Goal: Information Seeking & Learning: Find specific fact

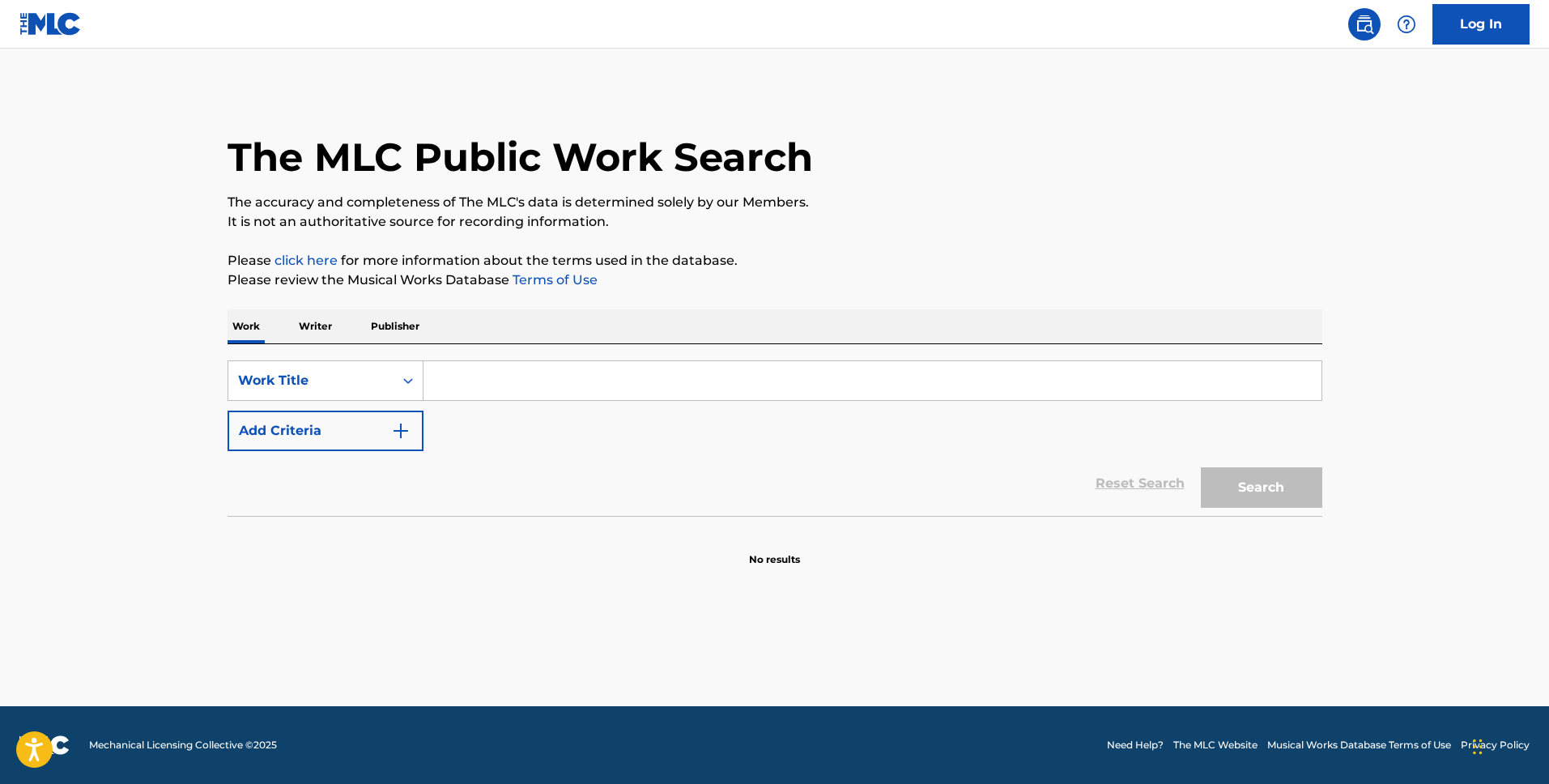
click at [468, 384] on input "Search Form" at bounding box center [871, 380] width 898 height 39
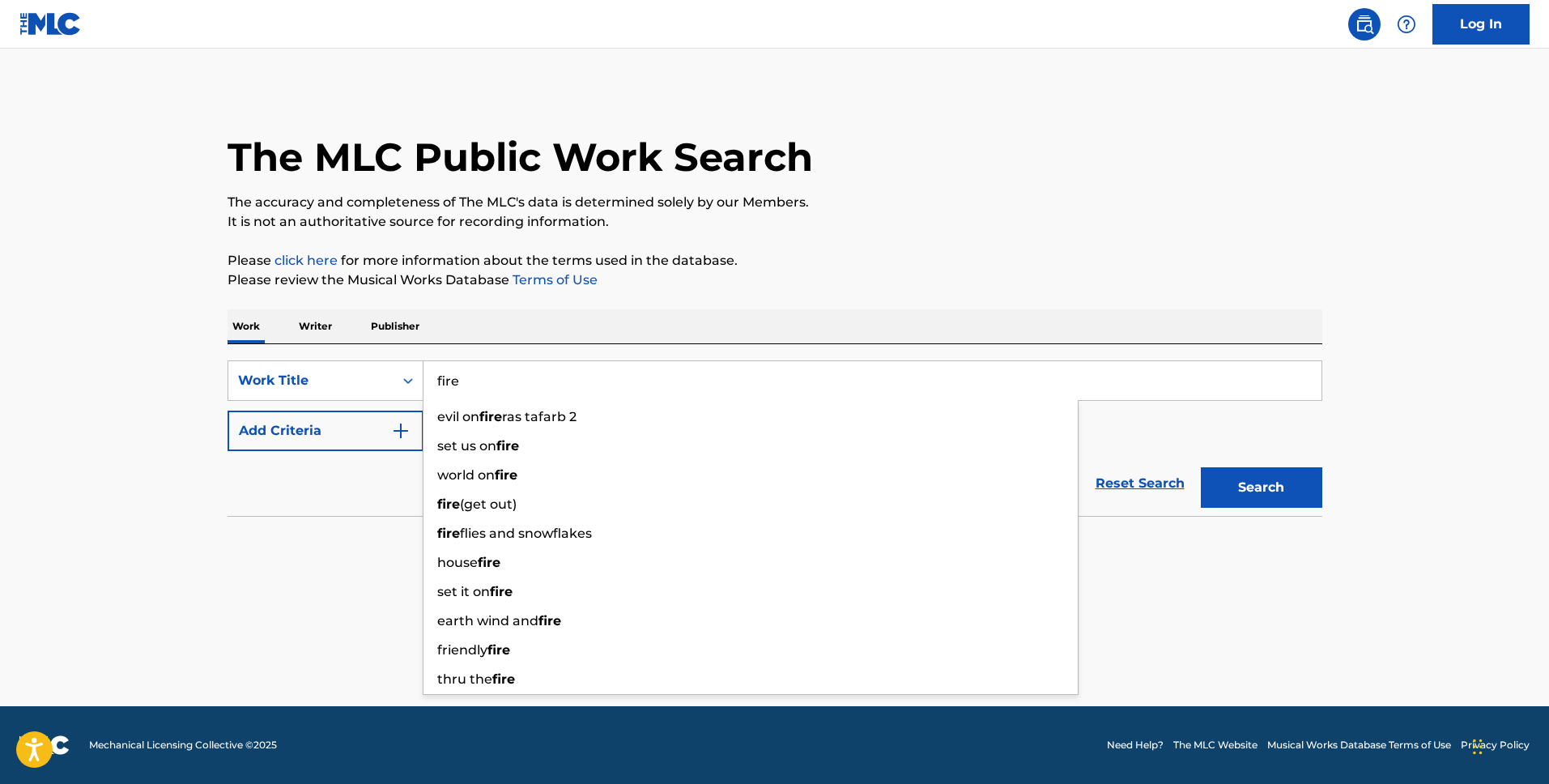
type input "fire"
click at [366, 442] on button "Add Criteria" at bounding box center [325, 430] width 196 height 40
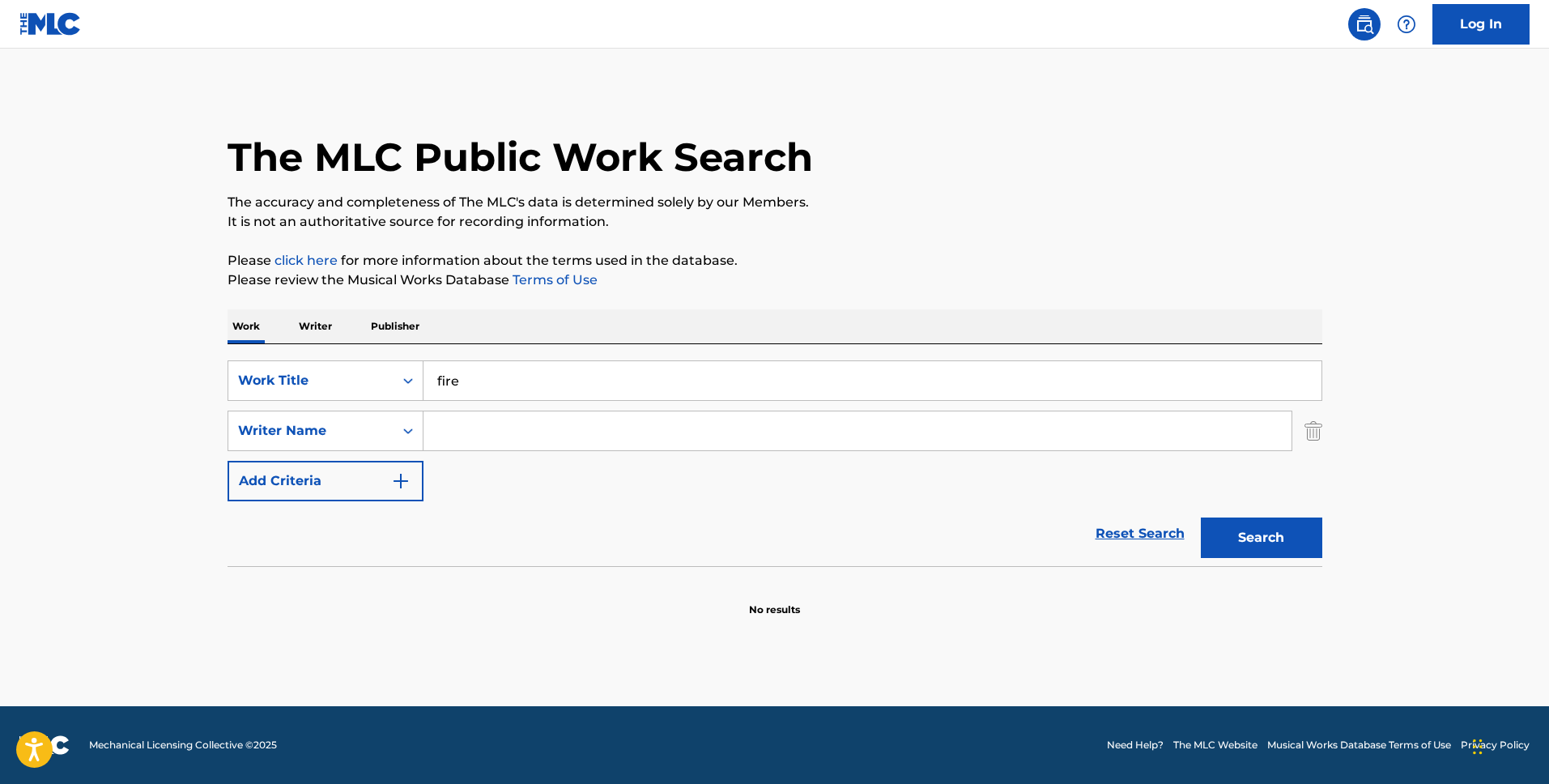
click at [460, 429] on input "Search Form" at bounding box center [857, 430] width 868 height 39
type input "[PERSON_NAME]"
click at [1201, 518] on button "Search" at bounding box center [1261, 538] width 121 height 40
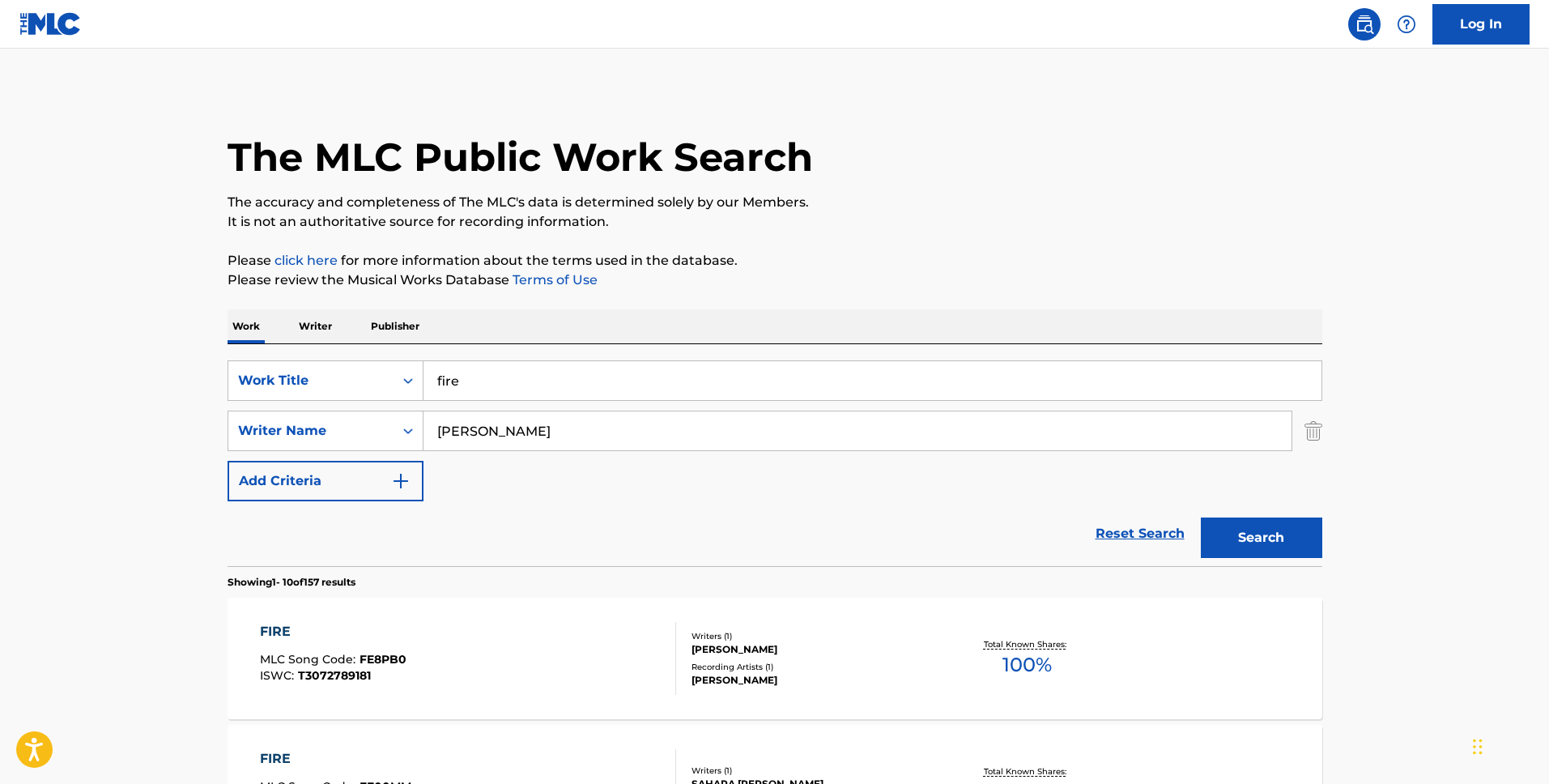
click at [1251, 504] on div "Search" at bounding box center [1257, 533] width 129 height 65
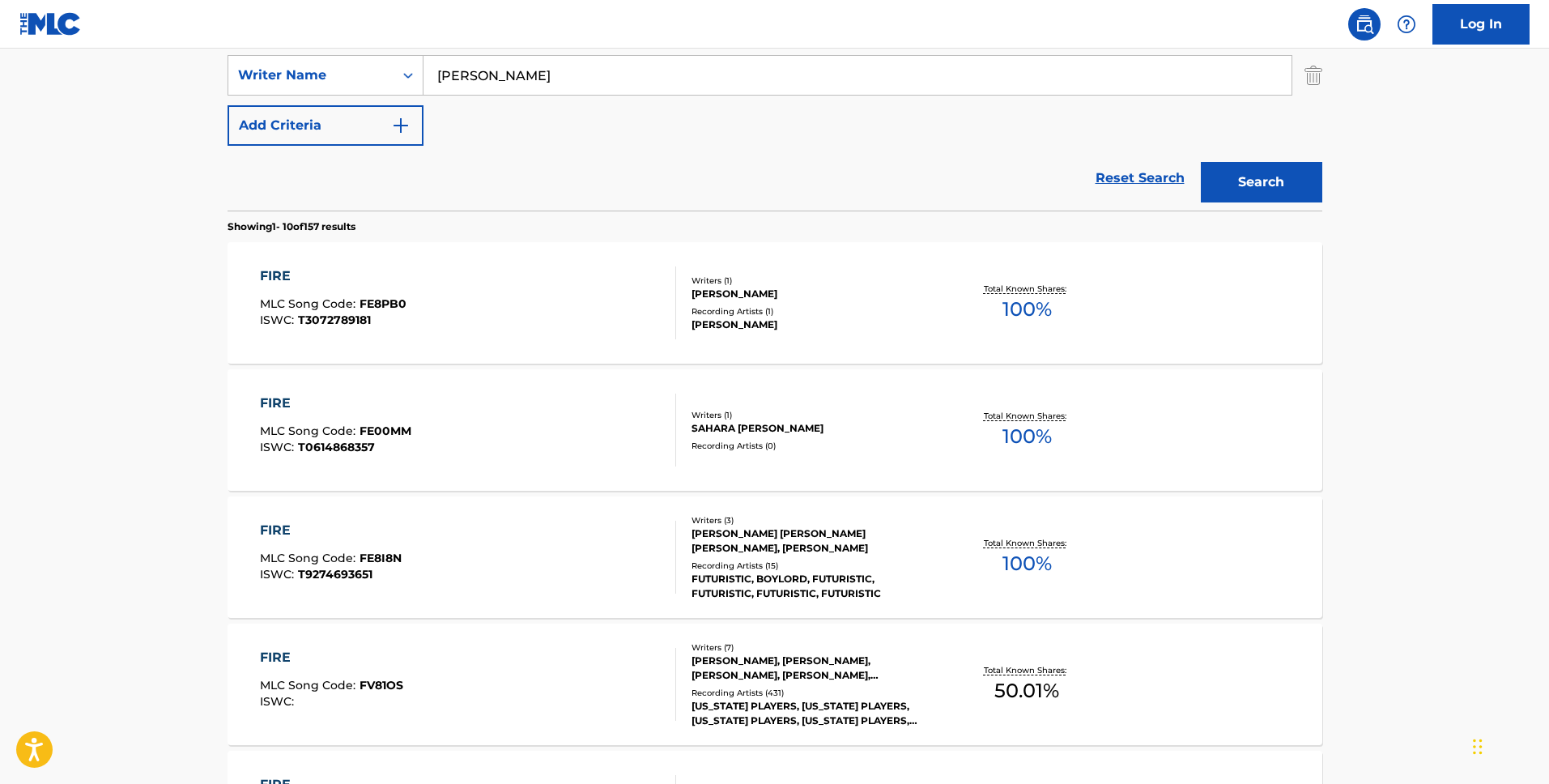
scroll to position [357, 0]
click at [276, 653] on div "FIRE" at bounding box center [332, 655] width 144 height 19
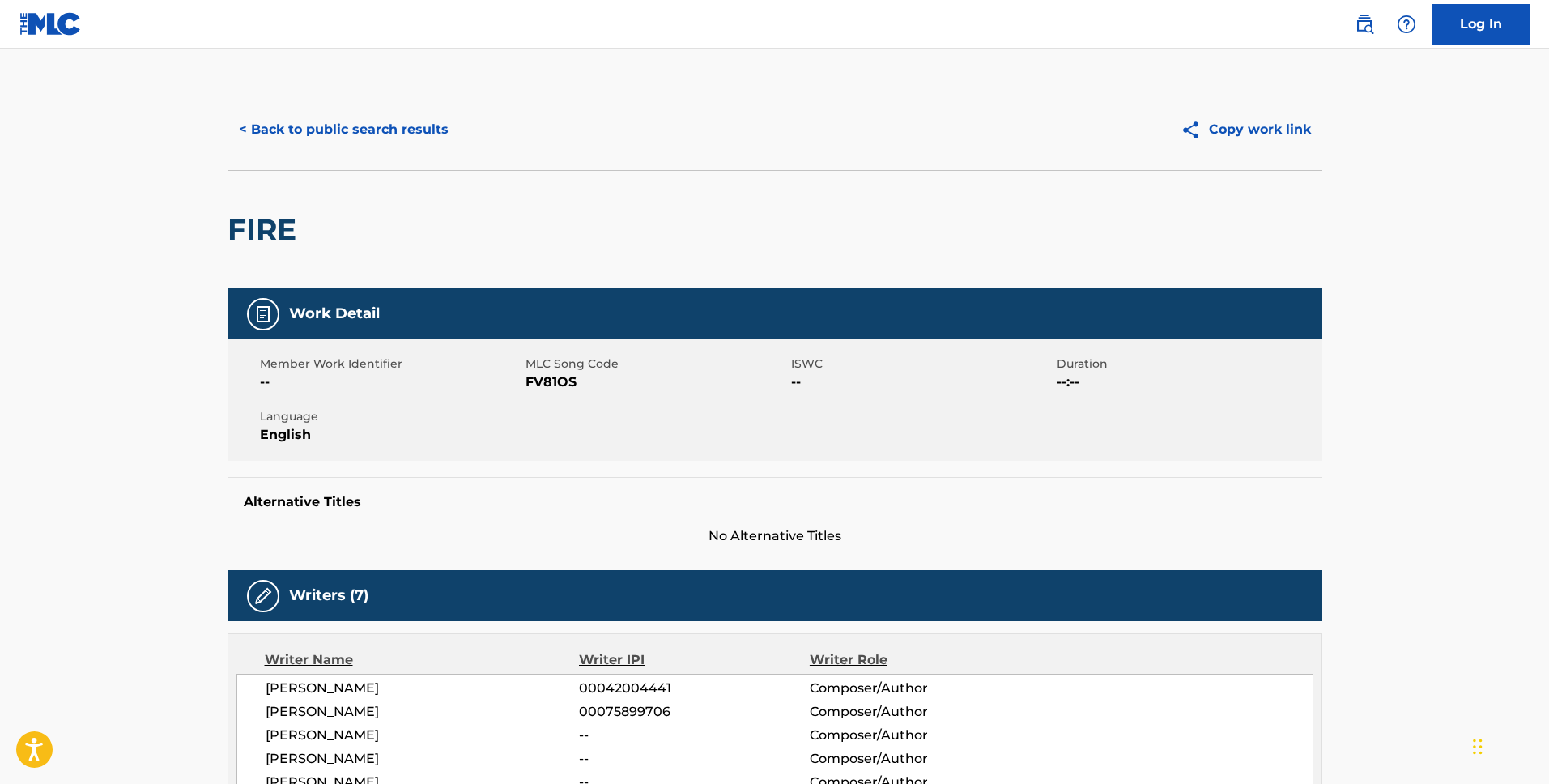
click at [392, 128] on button "< Back to public search results" at bounding box center [343, 129] width 232 height 40
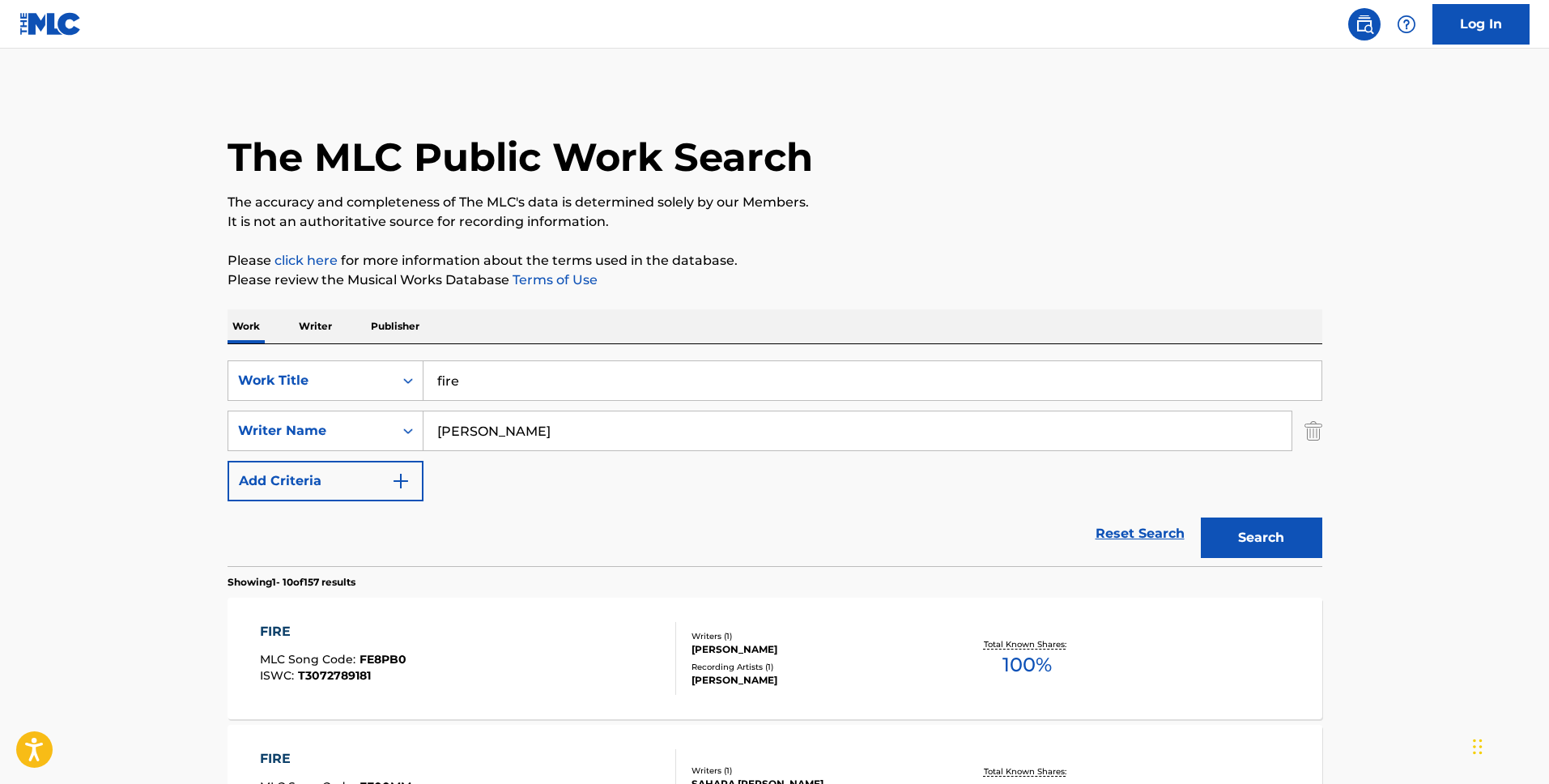
click at [475, 379] on input "fire" at bounding box center [871, 380] width 898 height 39
paste input "We No Speak Americano"
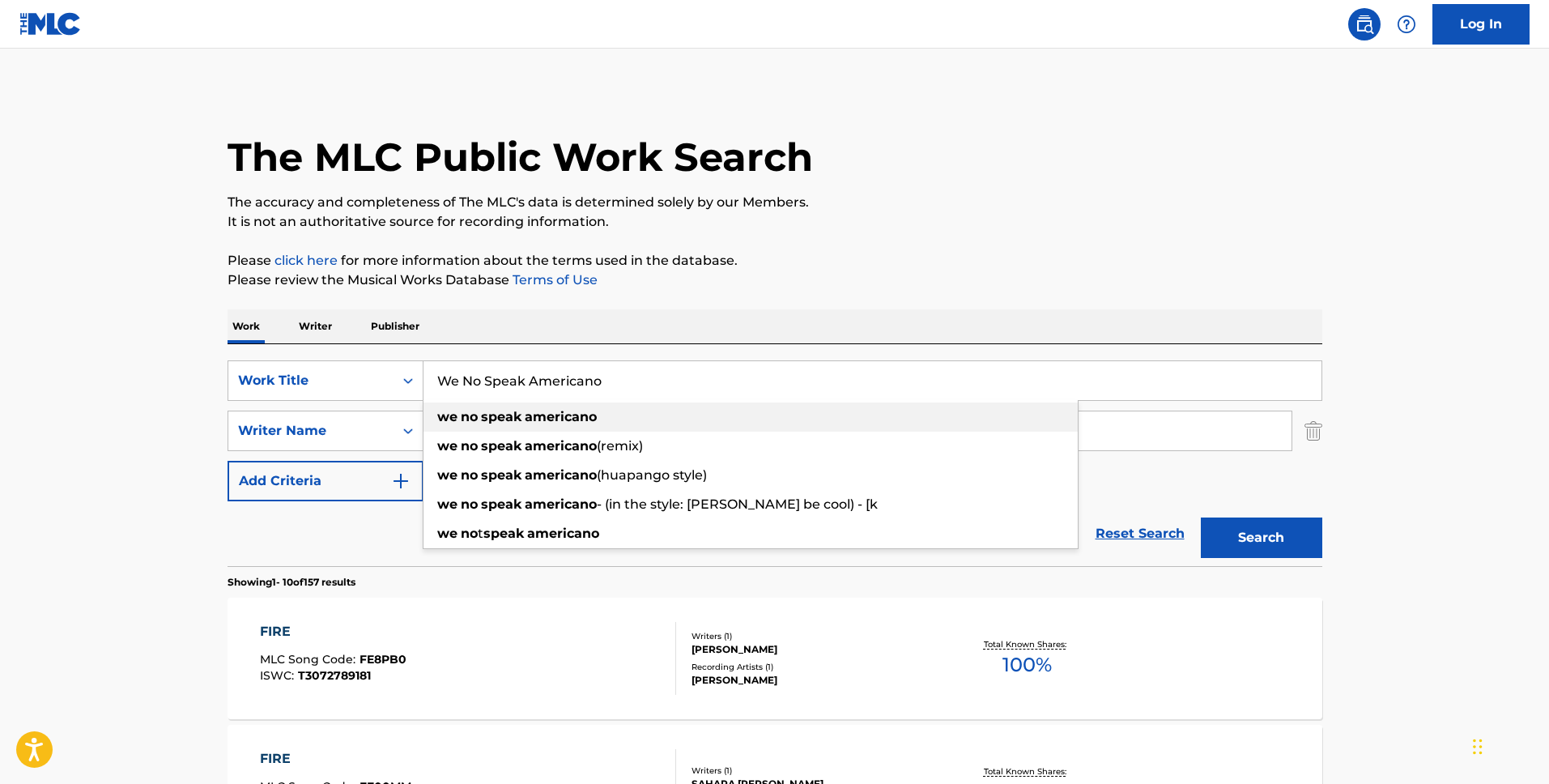
click at [577, 418] on strong "americano" at bounding box center [560, 416] width 72 height 15
type input "we no speak americano"
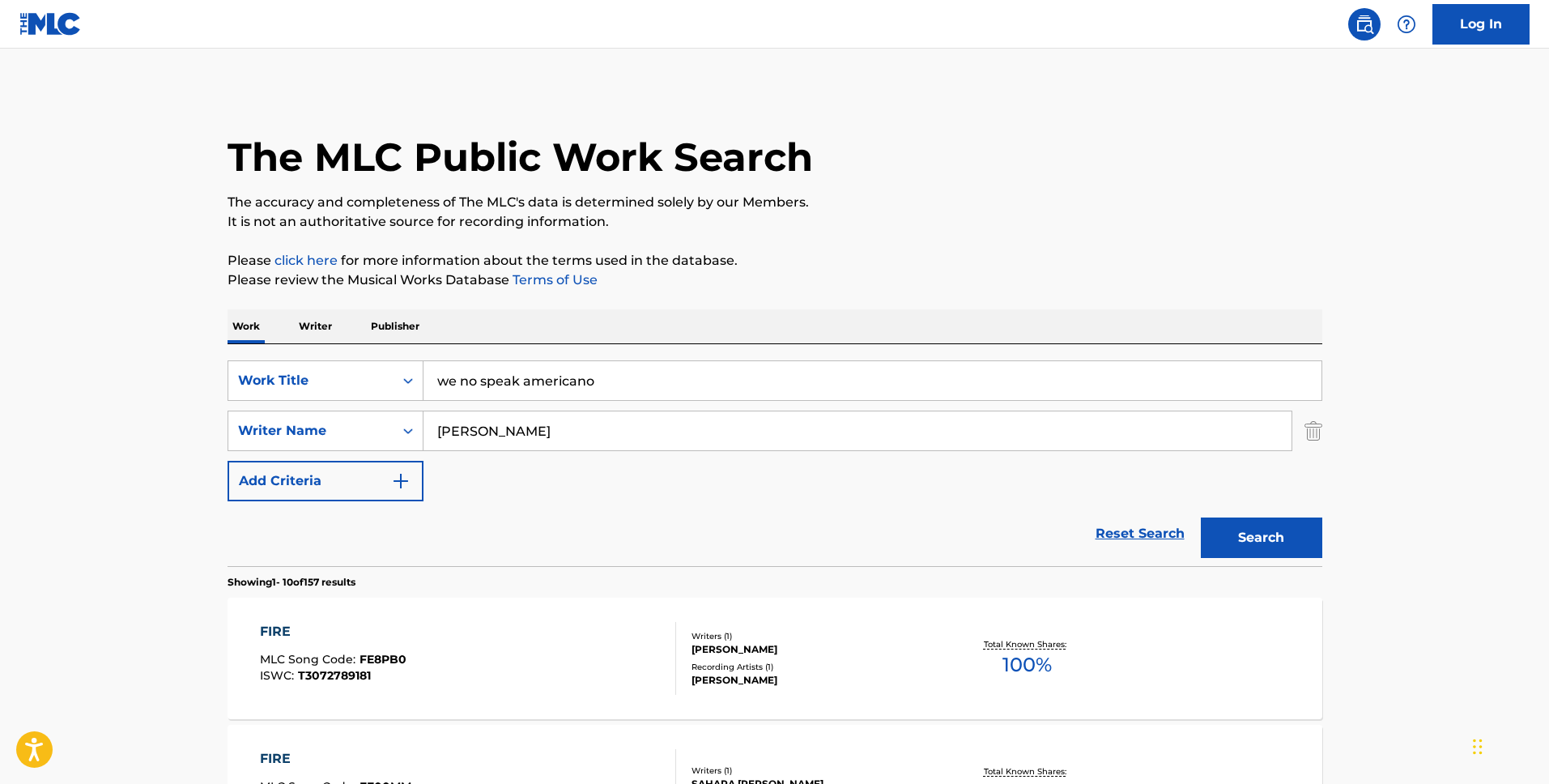
click at [483, 426] on input "[PERSON_NAME]" at bounding box center [857, 430] width 868 height 39
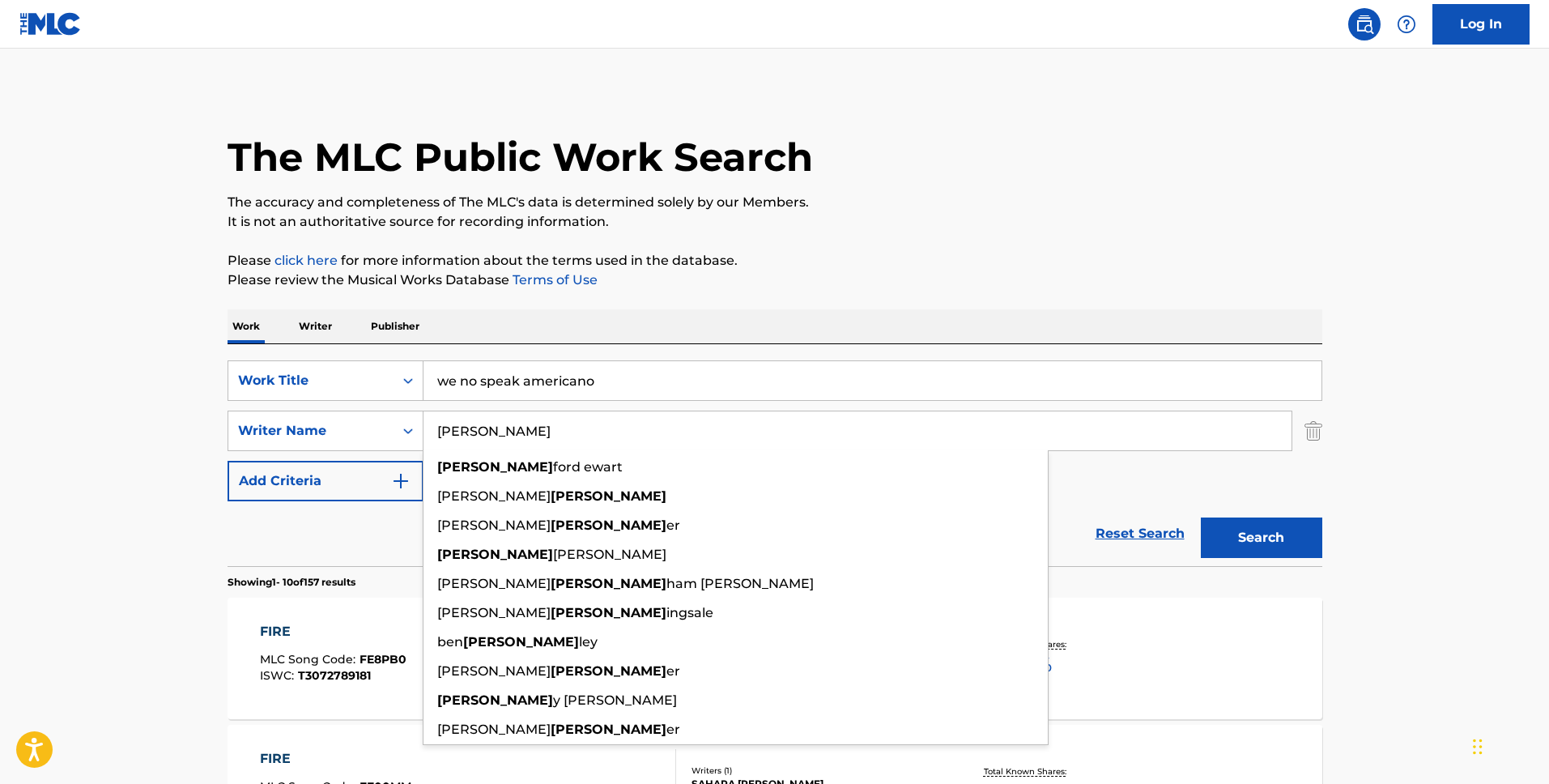
paste input "[PERSON_NAME],[PERSON_NAME]"
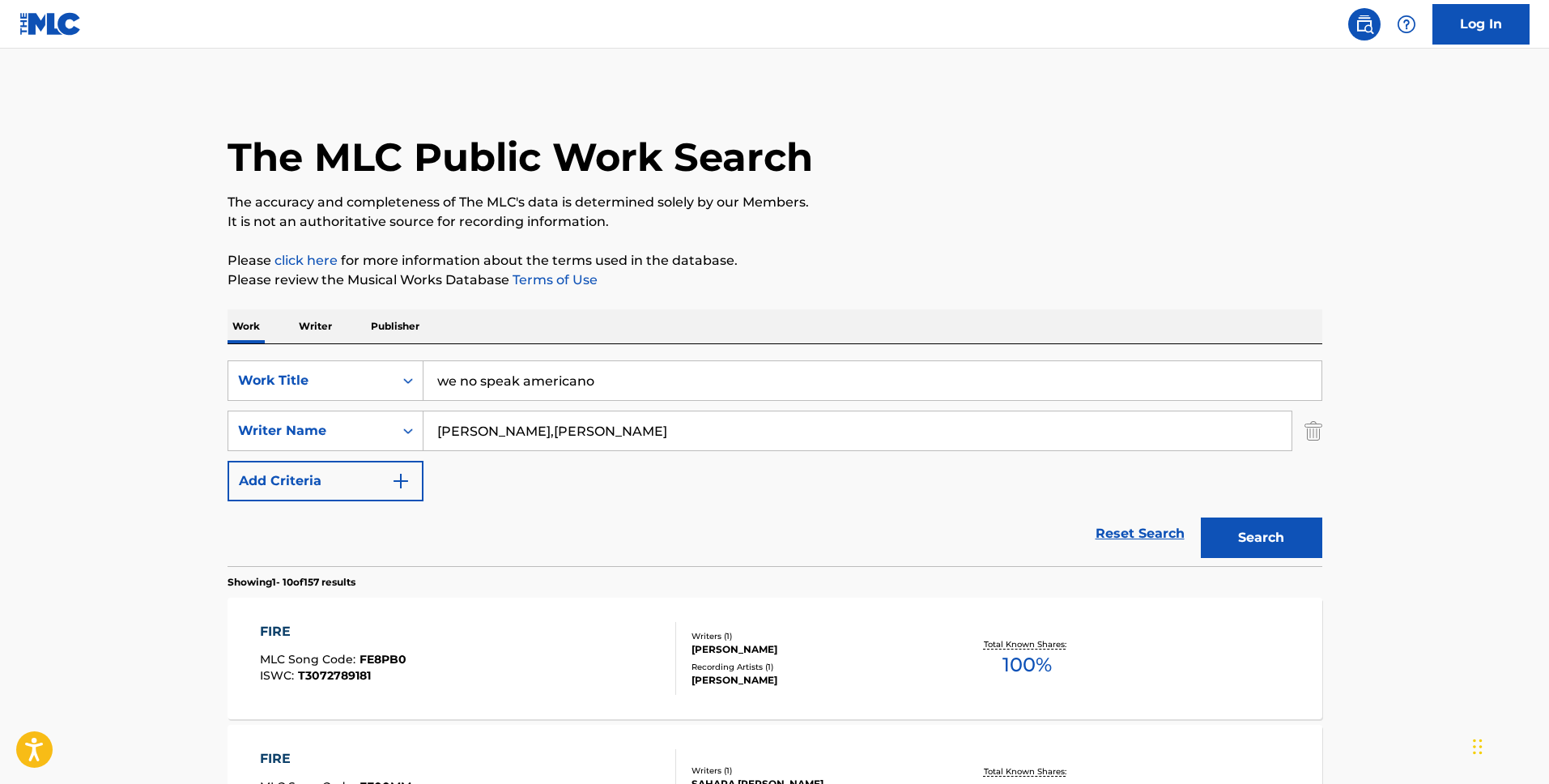
click at [555, 431] on input "[PERSON_NAME],[PERSON_NAME]" at bounding box center [857, 430] width 868 height 39
type input "[PERSON_NAME]"
click at [1201, 518] on button "Search" at bounding box center [1261, 538] width 121 height 40
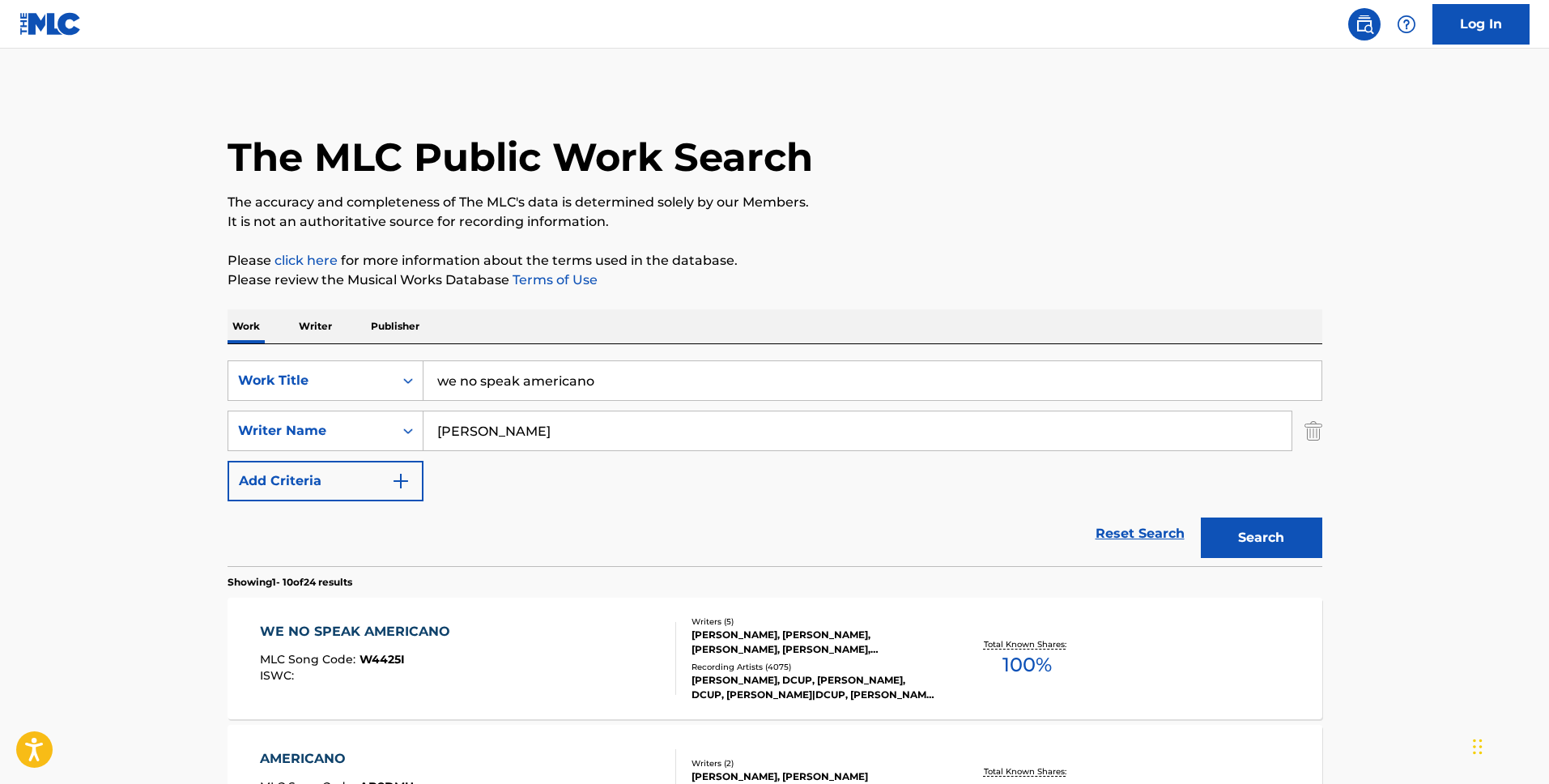
click at [428, 629] on div "WE NO SPEAK AMERICANO" at bounding box center [359, 631] width 198 height 19
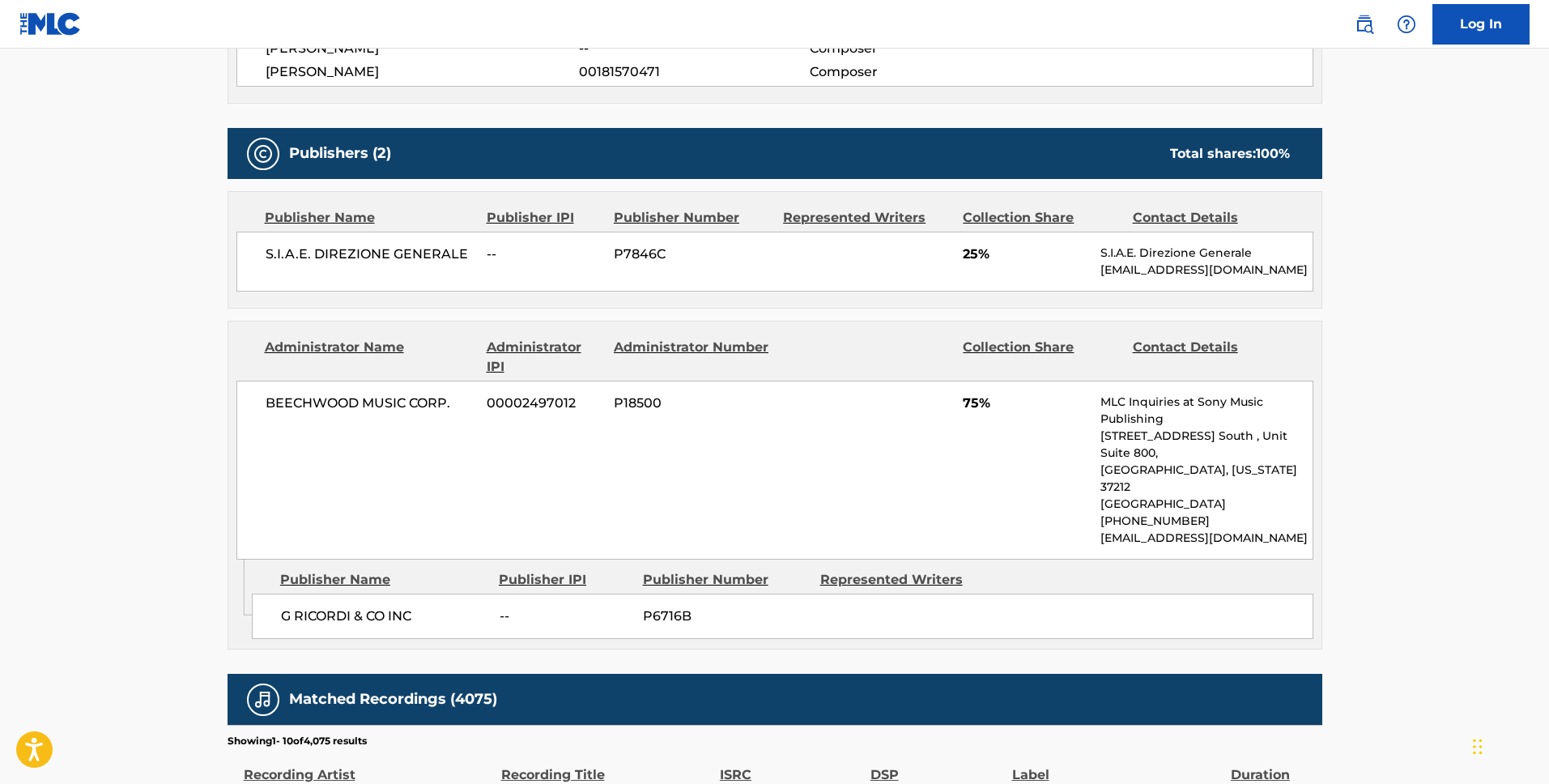
scroll to position [778, 0]
